Goal: Navigation & Orientation: Go to known website

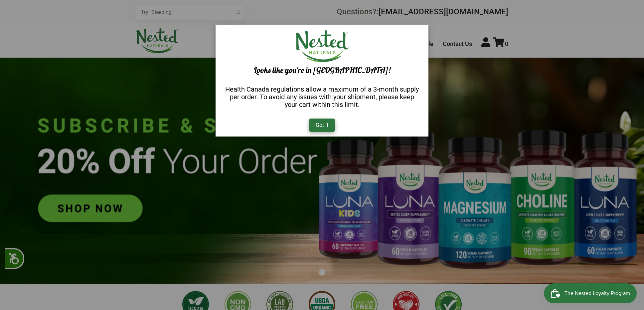
click at [320, 126] on div "Got It" at bounding box center [322, 124] width 26 height 13
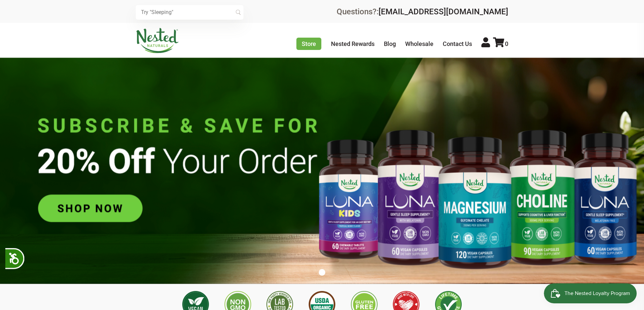
scroll to position [0, 117]
